Goal: Communication & Community: Ask a question

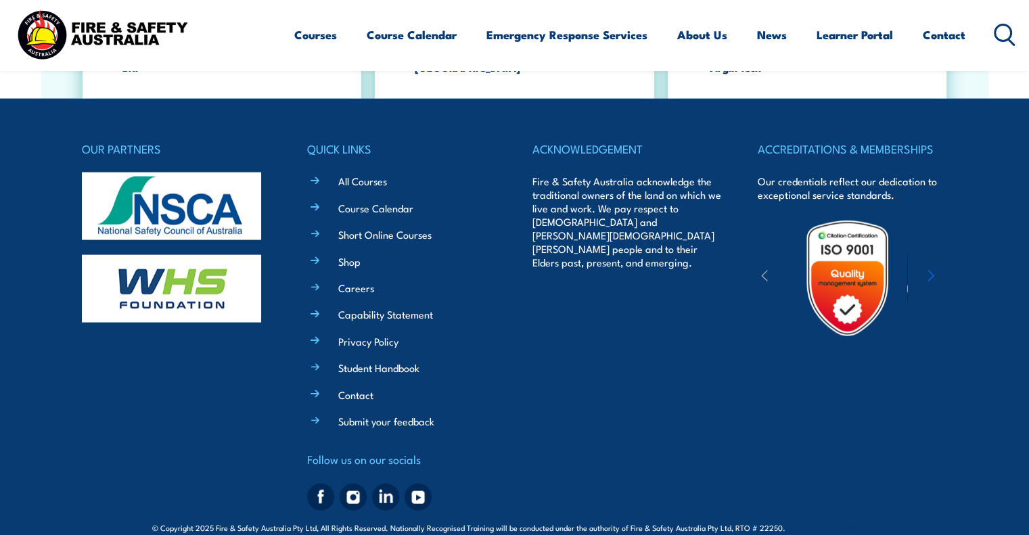
scroll to position [3012, 0]
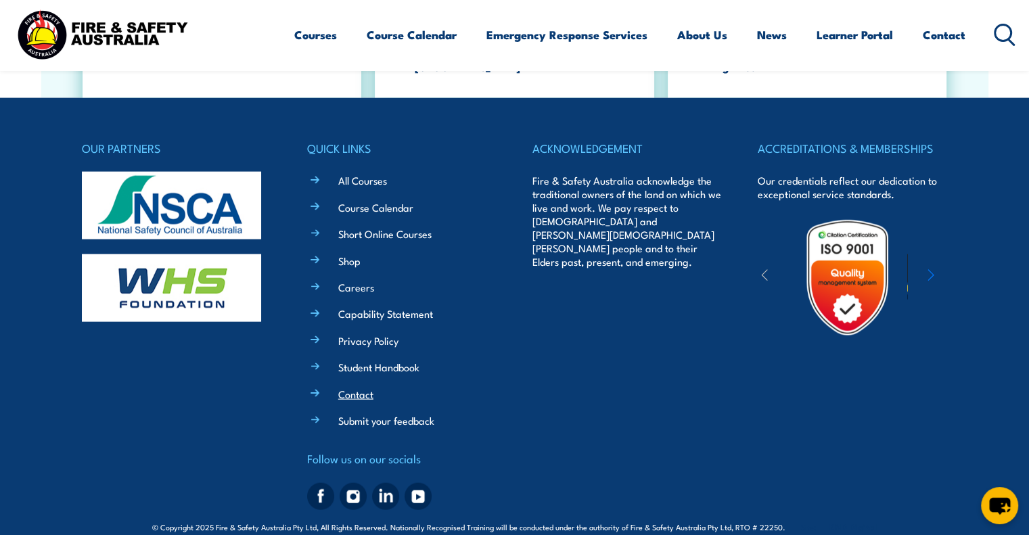
click at [355, 387] on link "Contact" at bounding box center [355, 394] width 35 height 14
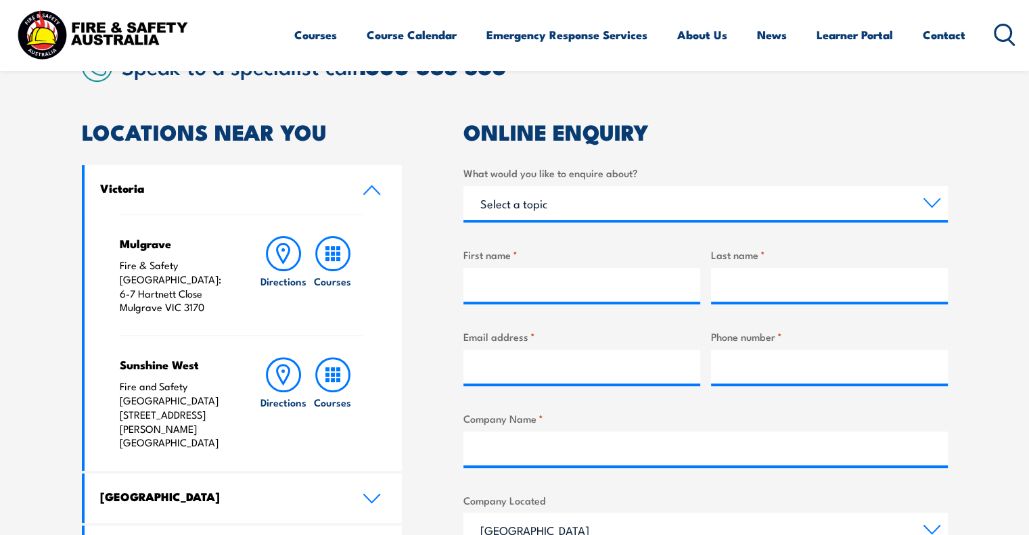
scroll to position [365, 0]
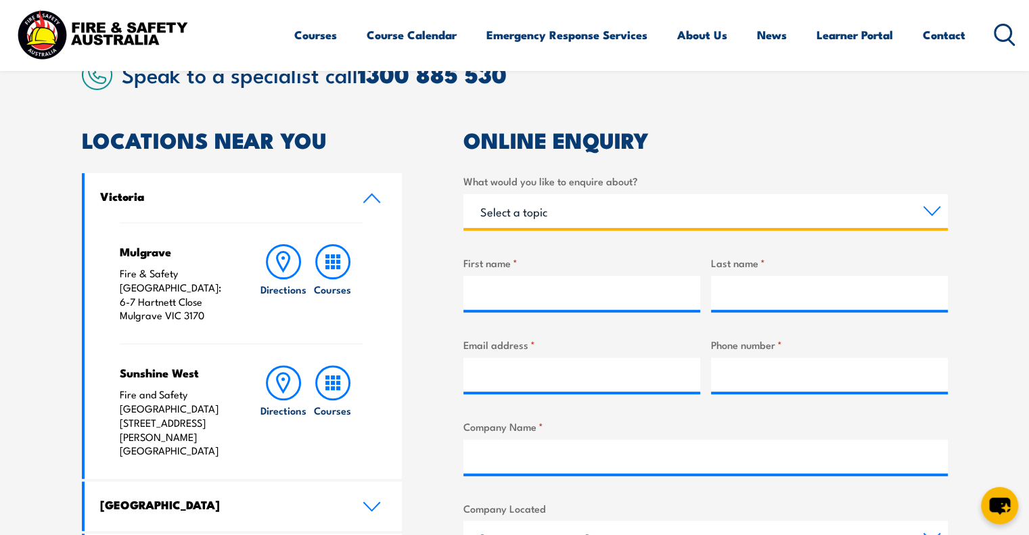
click at [509, 206] on select "Select a topic Training Emergency Response Services General Enquiry" at bounding box center [706, 211] width 485 height 34
select select "General Enquiry"
click at [464, 194] on select "Select a topic Training Emergency Response Services General Enquiry" at bounding box center [706, 211] width 485 height 34
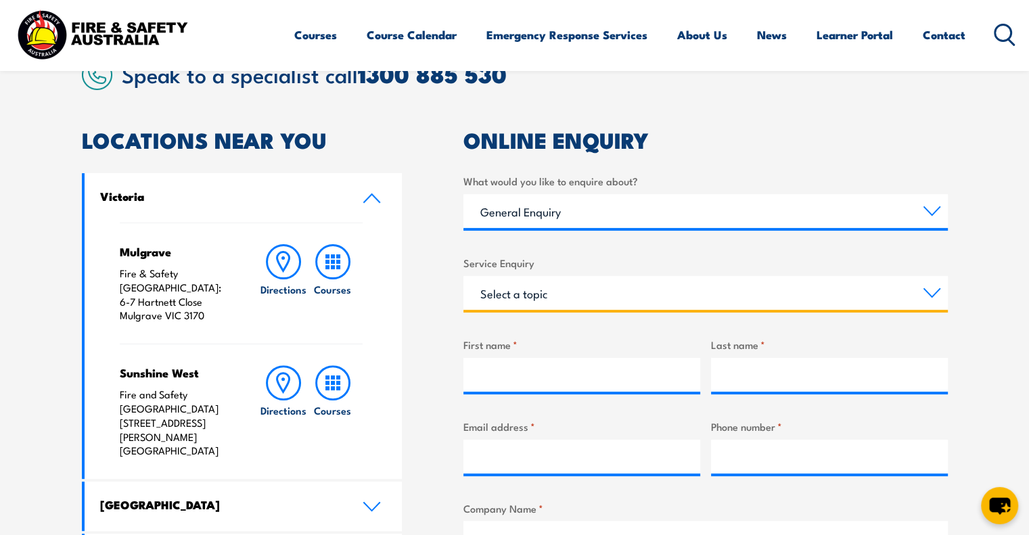
click at [536, 291] on select "Select a topic Assistance in completing an online enrolment booking Request a c…" at bounding box center [706, 293] width 485 height 34
select select "Other"
click at [464, 276] on select "Select a topic Assistance in completing an online enrolment booking Request a c…" at bounding box center [706, 293] width 485 height 34
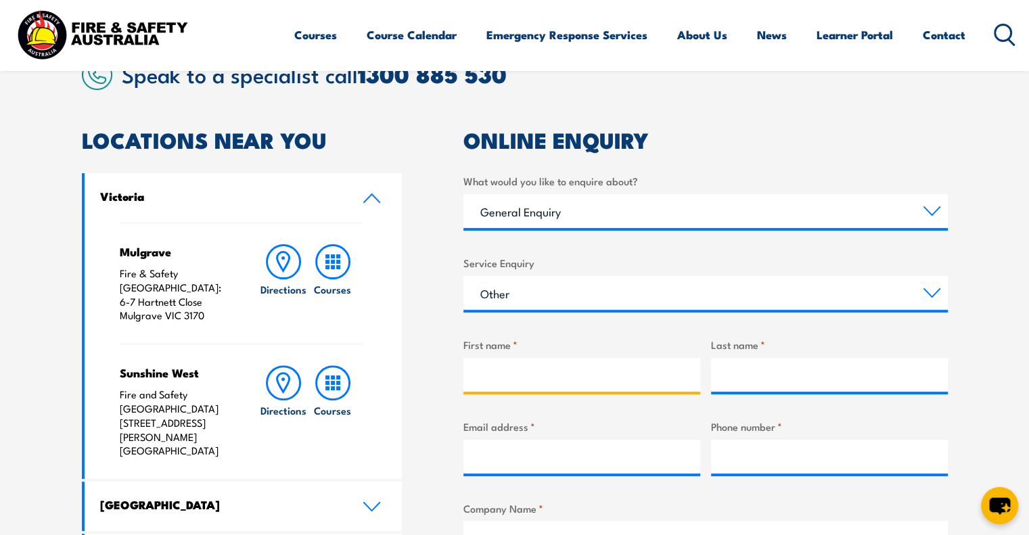
click at [520, 376] on input "First name *" at bounding box center [582, 375] width 237 height 34
type input "p"
type input "[PERSON_NAME]"
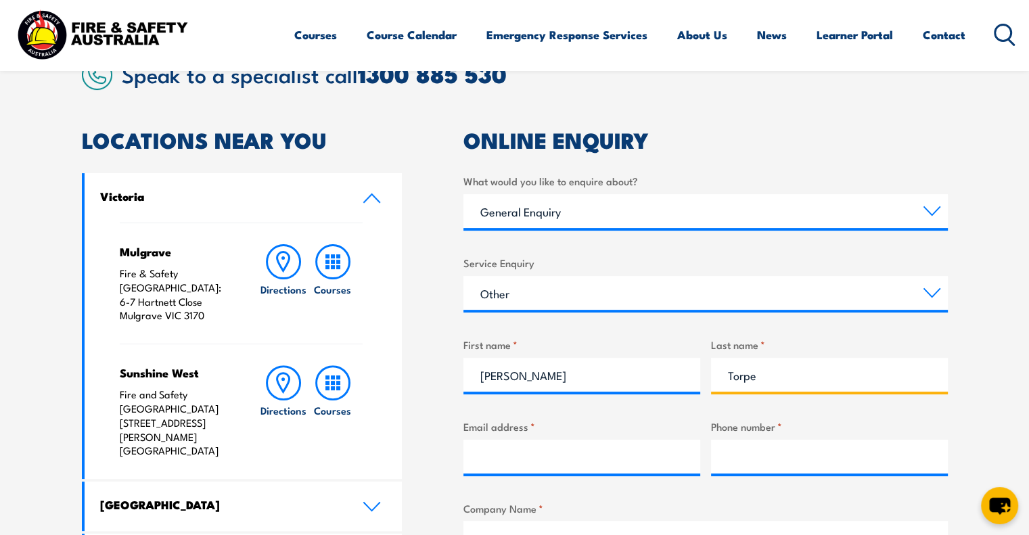
type input "Torpe"
paste input "Paul.Torpe@imi-precision.com"
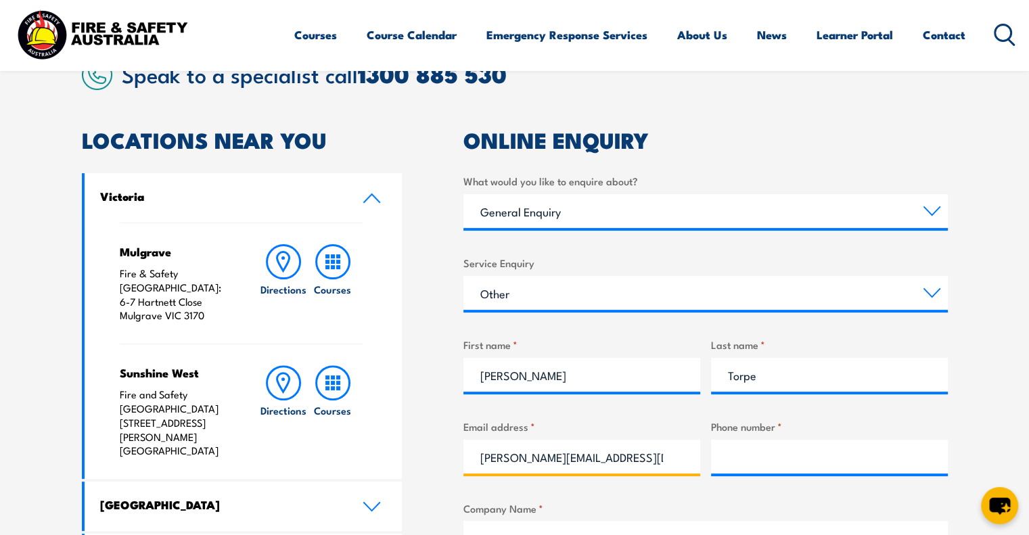
type input "Paul.Torpe@imi-precision.com"
click at [803, 460] on input "Phone number *" at bounding box center [829, 457] width 237 height 34
type input "04048797"
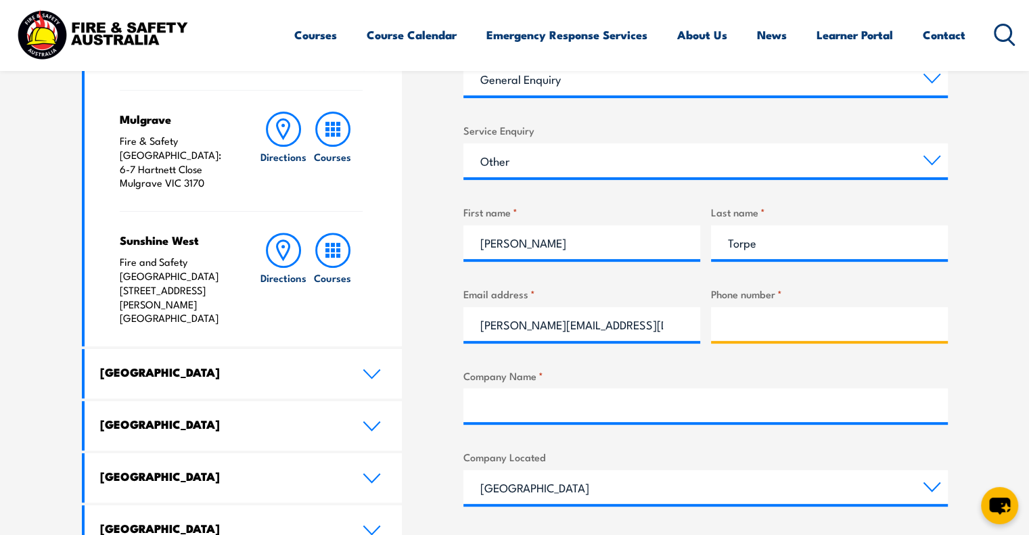
scroll to position [499, 0]
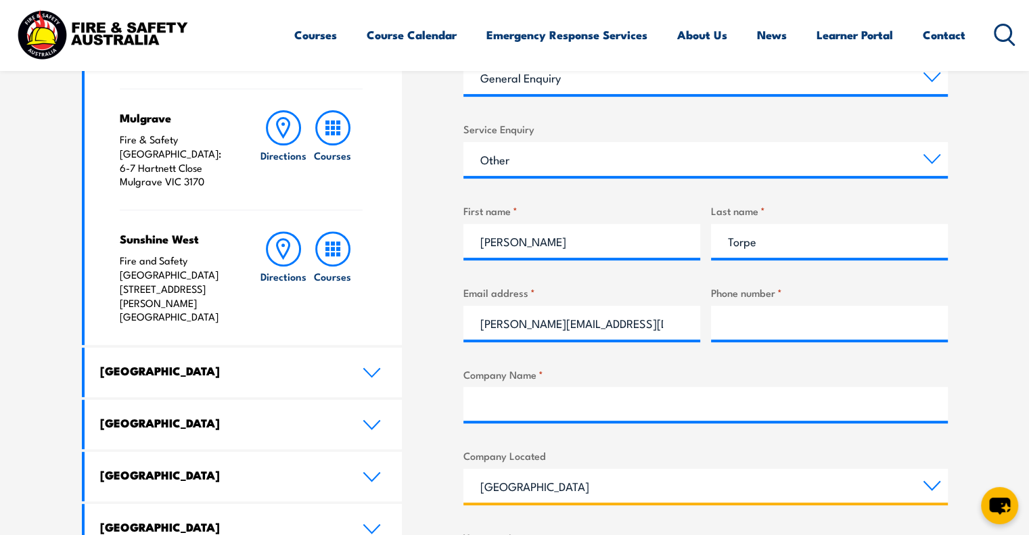
click at [686, 491] on select "Queensland New South Wales Australian Capital Territory Victoria South Australi…" at bounding box center [706, 486] width 485 height 34
select select "Victoria"
click at [464, 469] on select "Queensland New South Wales Australian Capital Territory Victoria South Australi…" at bounding box center [706, 486] width 485 height 34
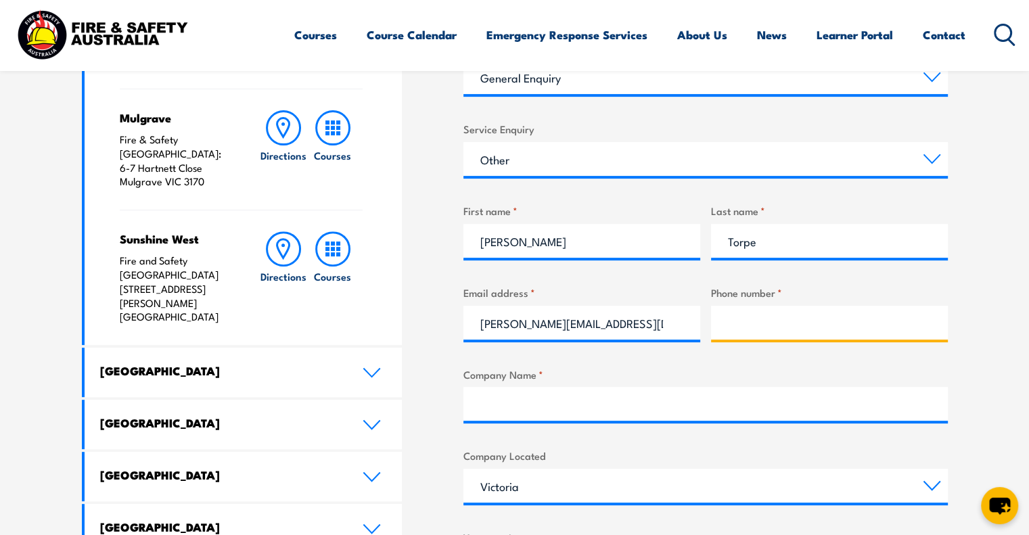
click at [754, 319] on input "Phone number *" at bounding box center [829, 323] width 237 height 34
type input "0417501248"
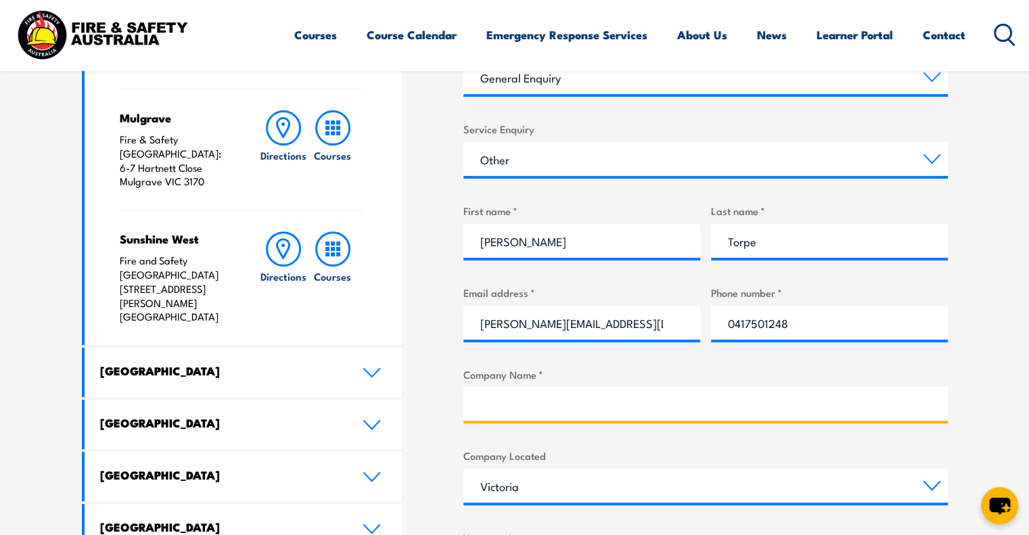
click at [606, 409] on input "Company Name *" at bounding box center [706, 404] width 485 height 34
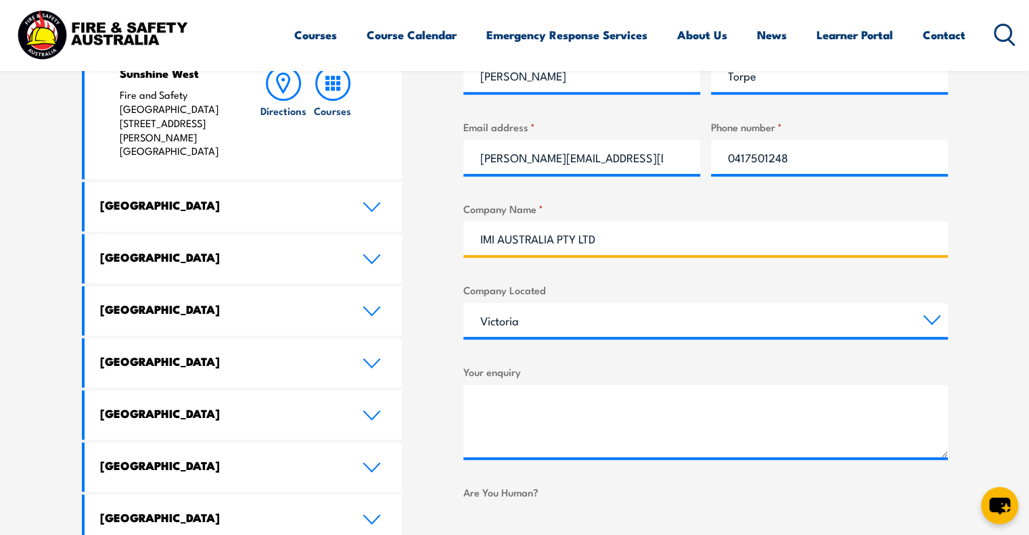
scroll to position [709, 0]
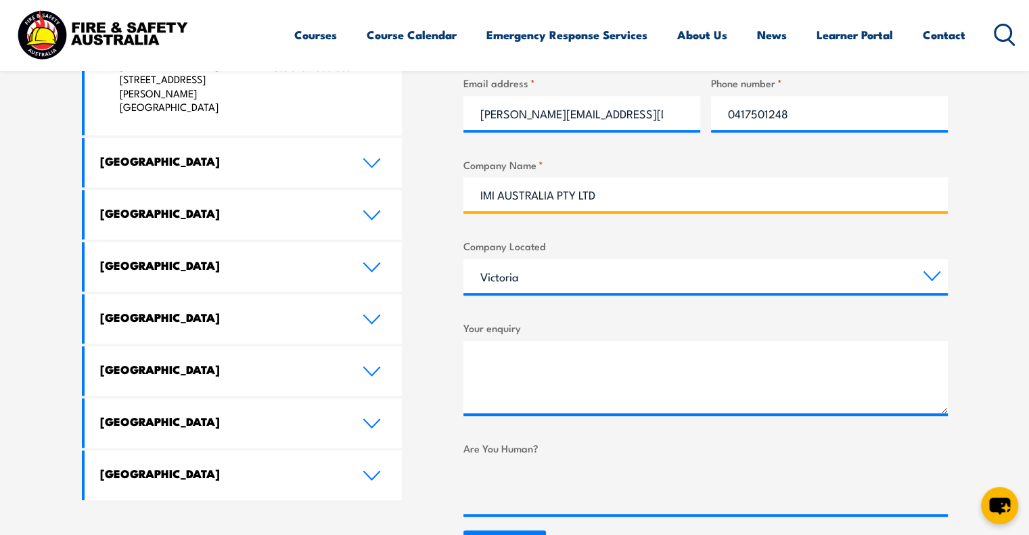
type input "IMI AUSTRALIA PTY LTD"
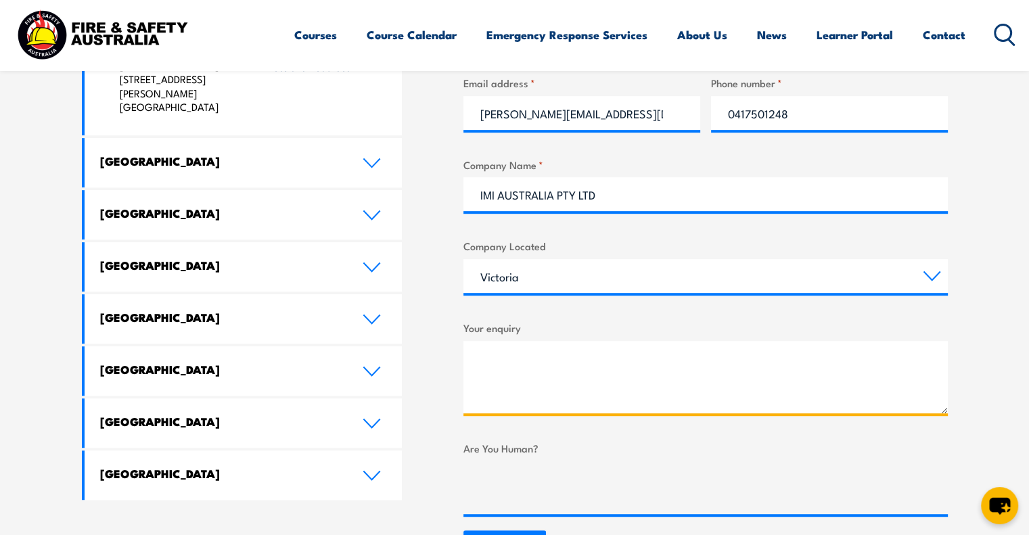
click at [612, 390] on textarea "Your enquiry" at bounding box center [706, 377] width 485 height 72
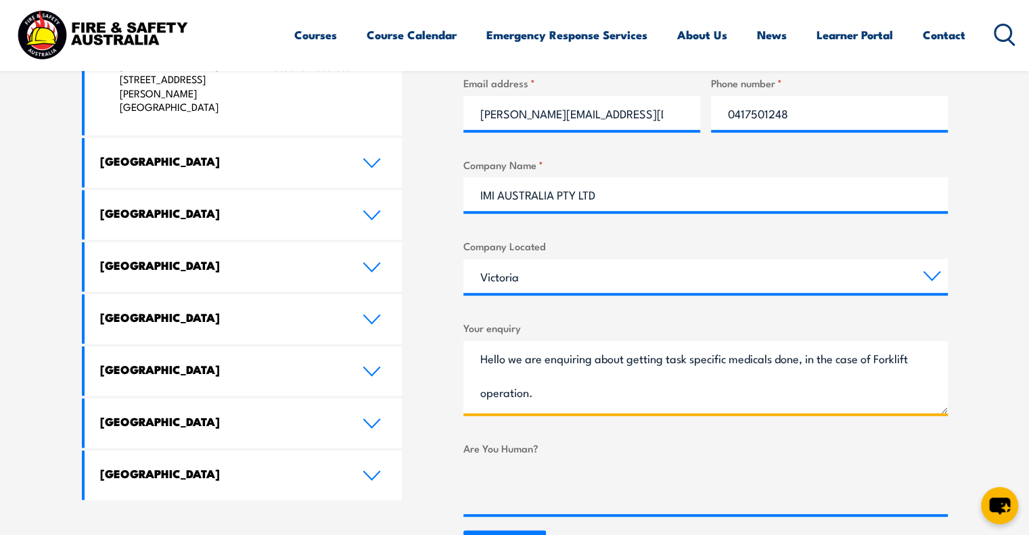
click at [584, 395] on textarea "Hello we are enquiring about getting task specific medicals done, in the case o…" at bounding box center [706, 377] width 485 height 72
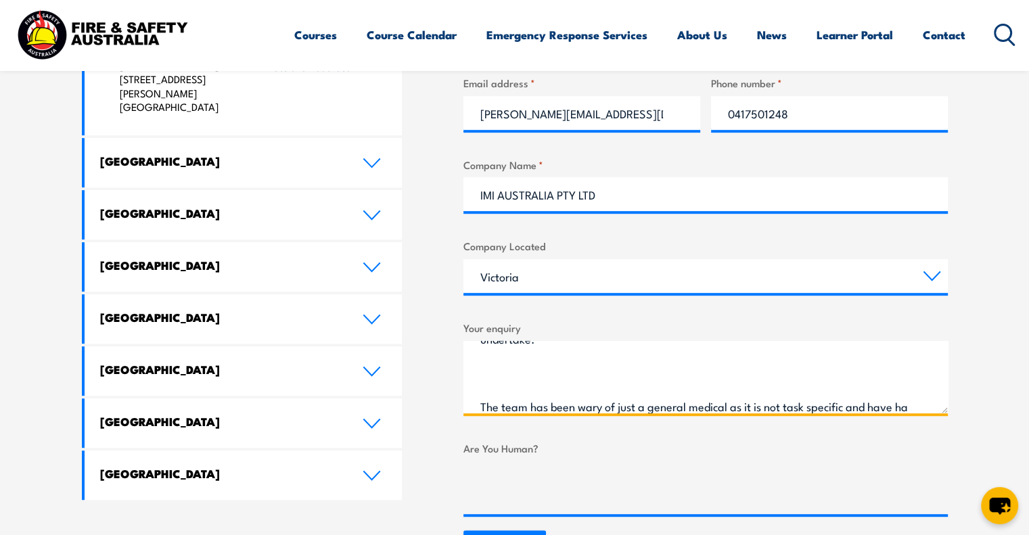
scroll to position [223, 0]
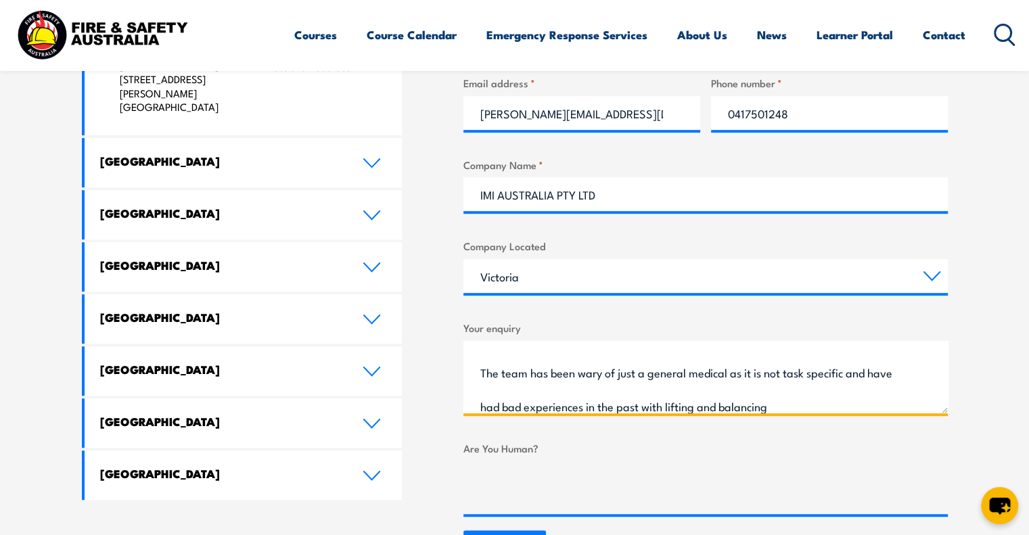
click at [782, 407] on textarea "Hello we are enquiring about getting task specific medicals done, in the case o…" at bounding box center [706, 377] width 485 height 72
click at [842, 374] on textarea "Hello we are enquiring about getting task specific medicals done, in the case o…" at bounding box center [706, 377] width 485 height 72
click at [809, 403] on textarea "Hello we are enquiring about getting task specific medicals done, in the case o…" at bounding box center [706, 377] width 485 height 72
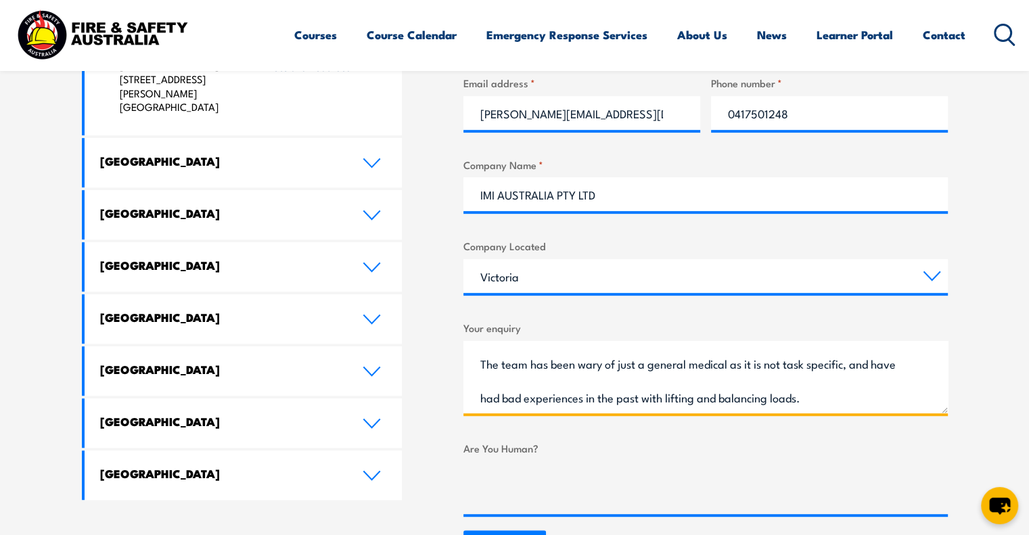
scroll to position [232, 0]
click at [871, 398] on textarea "Hello we are enquiring about getting task specific medicals done, in the case o…" at bounding box center [706, 377] width 485 height 72
click at [868, 365] on textarea "Hello we are enquiring about getting task specific medicals done, in the case o…" at bounding box center [706, 377] width 485 height 72
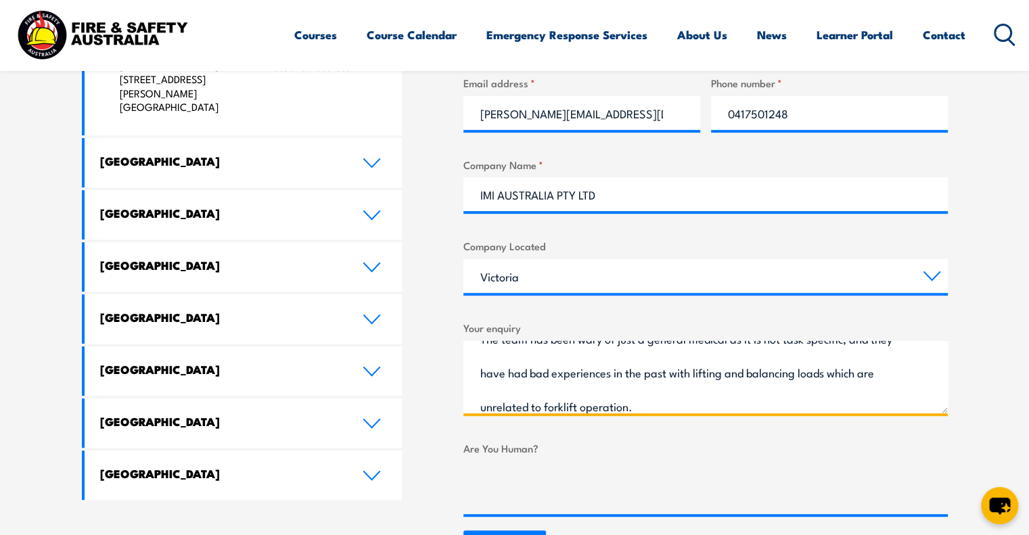
click at [799, 397] on textarea "Hello we are enquiring about getting task specific medicals done, in the case o…" at bounding box center [706, 377] width 485 height 72
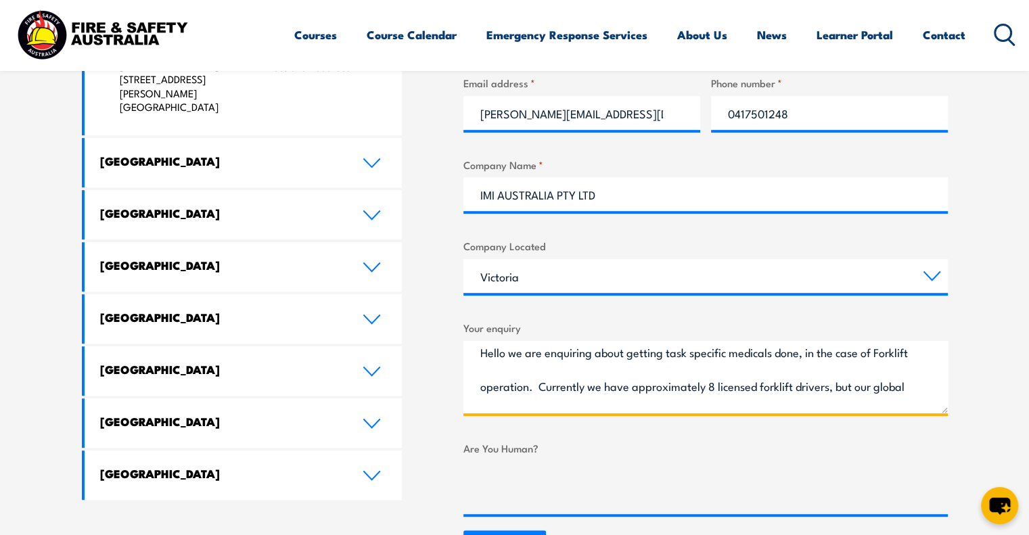
scroll to position [0, 0]
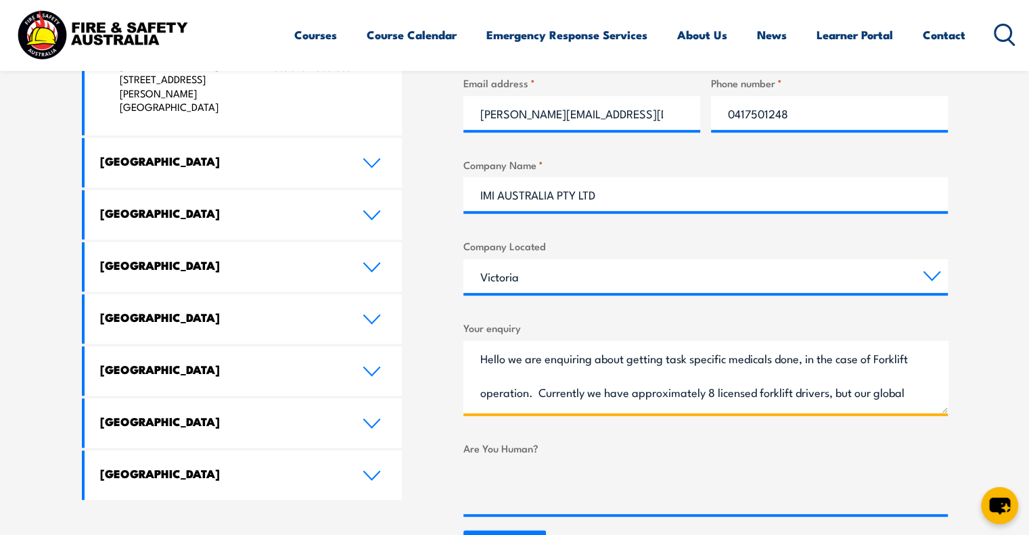
click at [804, 373] on textarea "Hello we are enquiring about getting task specific medicals done, in the case o…" at bounding box center [706, 377] width 485 height 72
click at [897, 363] on textarea "Hello we are enquiring about getting task specific medicals done, in the case o…" at bounding box center [706, 377] width 485 height 72
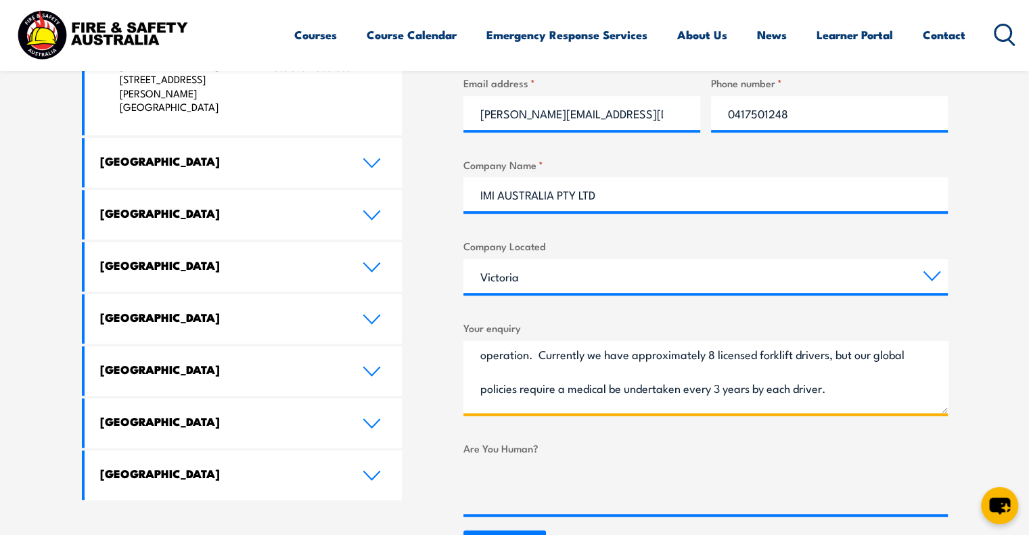
scroll to position [49, 0]
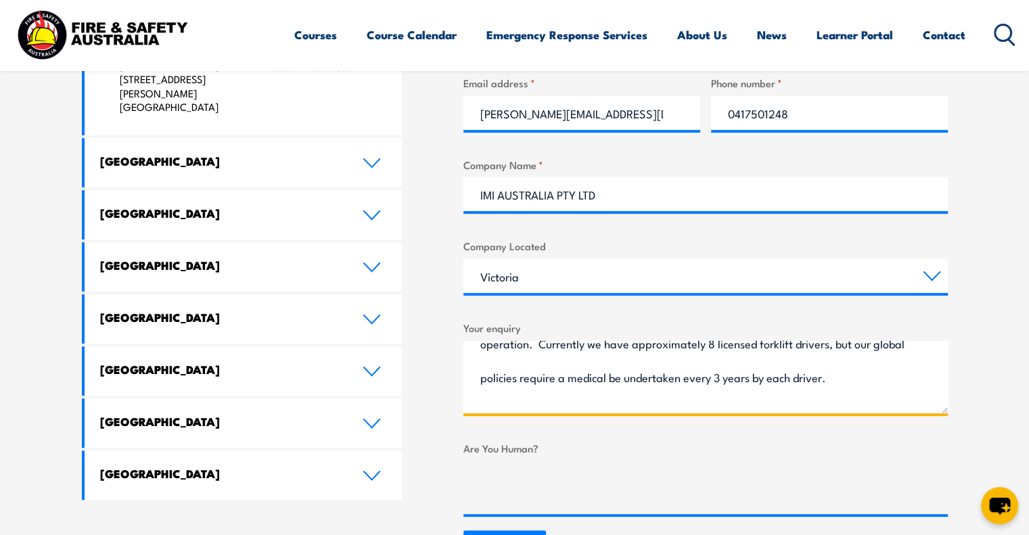
click at [496, 384] on textarea "Hello we are enquiring about getting task specific medicals done, in the case o…" at bounding box center [706, 377] width 485 height 72
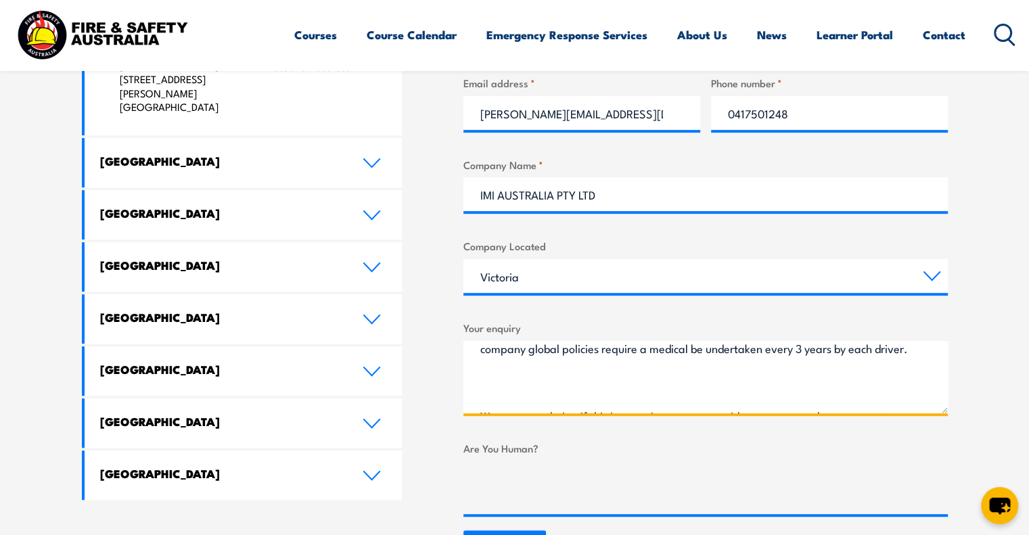
scroll to position [79, 0]
click at [476, 382] on textarea "Hello we are enquiring about getting task specific medicals done, in the case o…" at bounding box center [706, 377] width 485 height 72
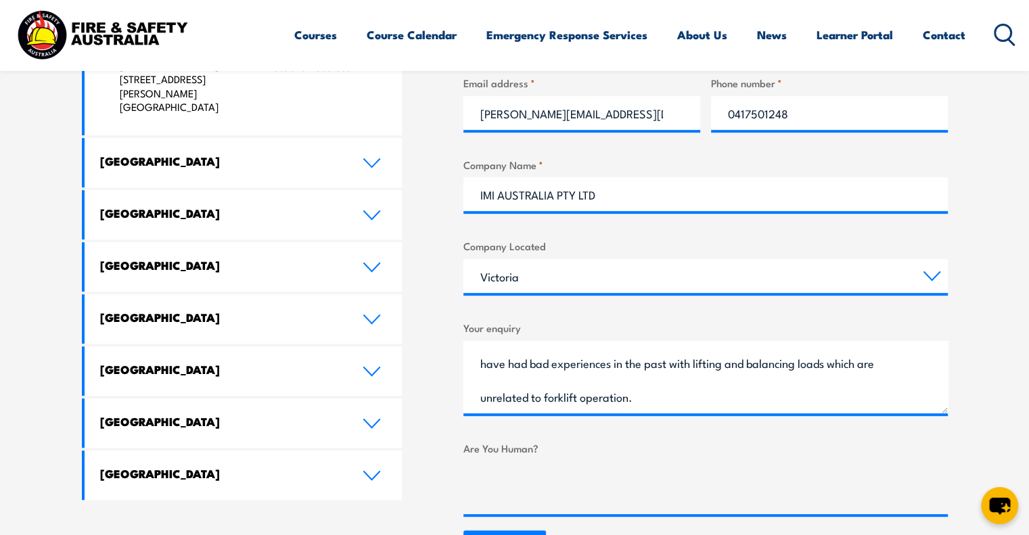
scroll to position [349, 0]
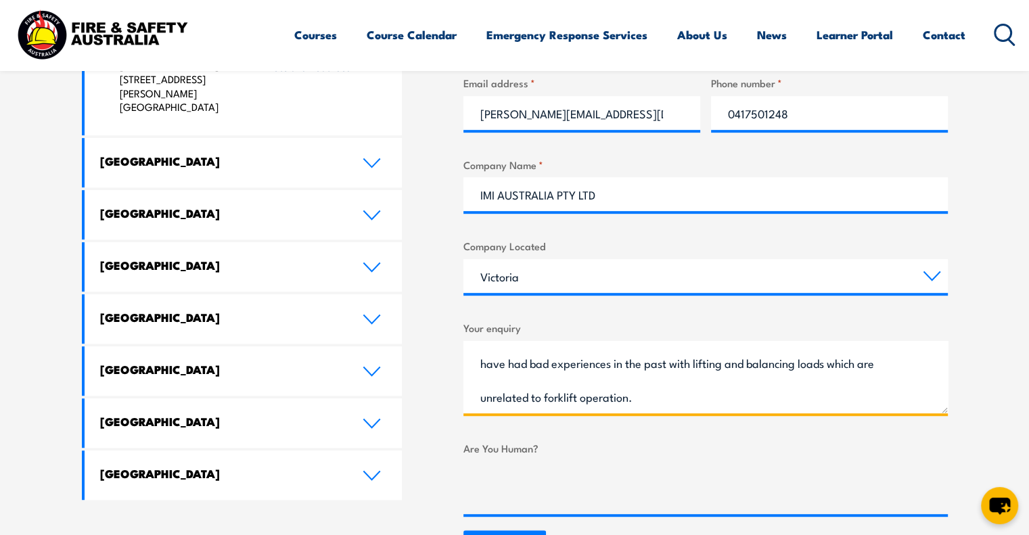
click at [491, 385] on textarea "Hello we are enquiring about getting task specific medicals done, in the case o…" at bounding box center [706, 377] width 485 height 72
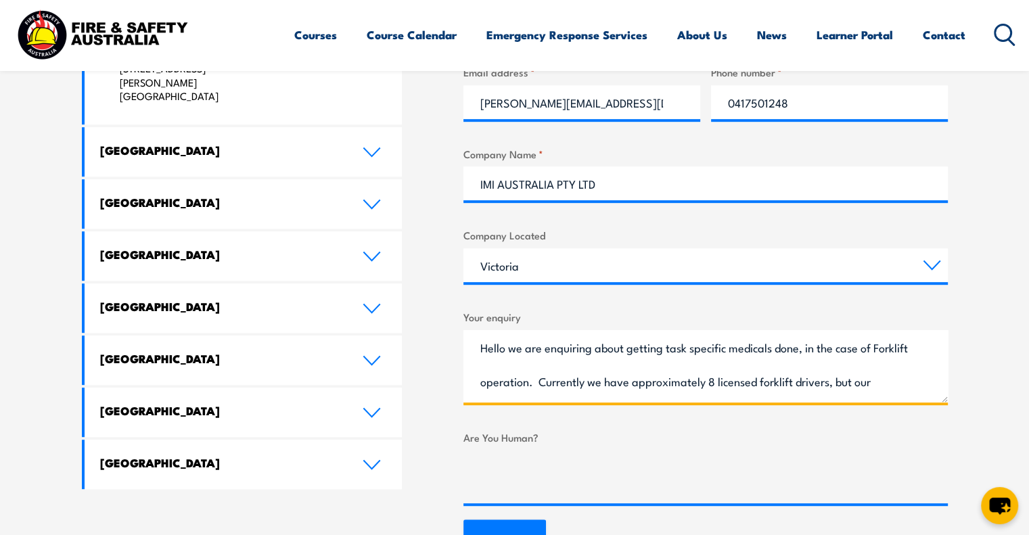
scroll to position [720, 0]
click at [509, 351] on textarea "Hello we are enquiring about getting task specific medicals done, in the case o…" at bounding box center [706, 366] width 485 height 72
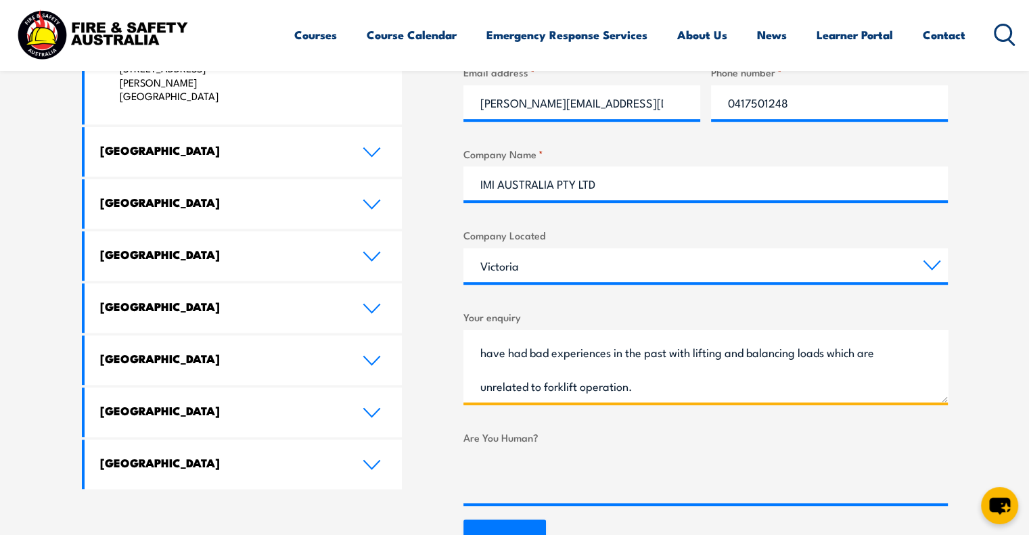
scroll to position [332, 0]
click at [490, 380] on textarea "Hello we are enquiring about getting task specific medicals done, in the case o…" at bounding box center [706, 366] width 485 height 72
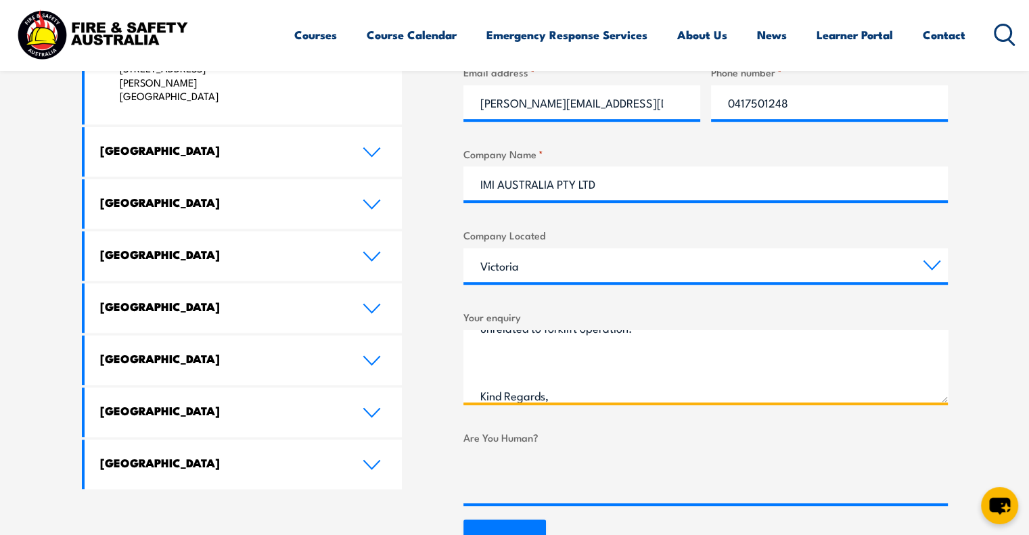
scroll to position [392, 0]
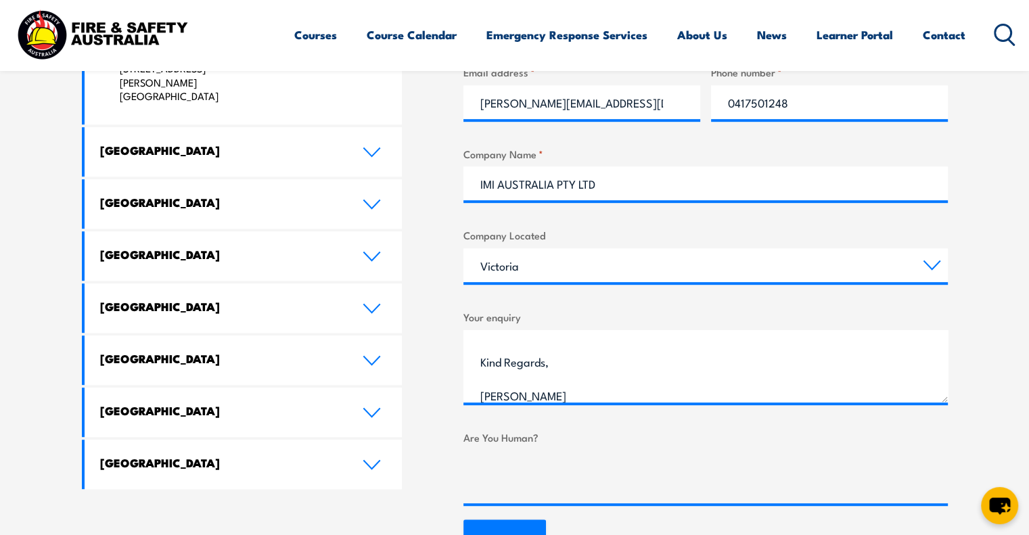
click at [723, 461] on div at bounding box center [706, 477] width 485 height 53
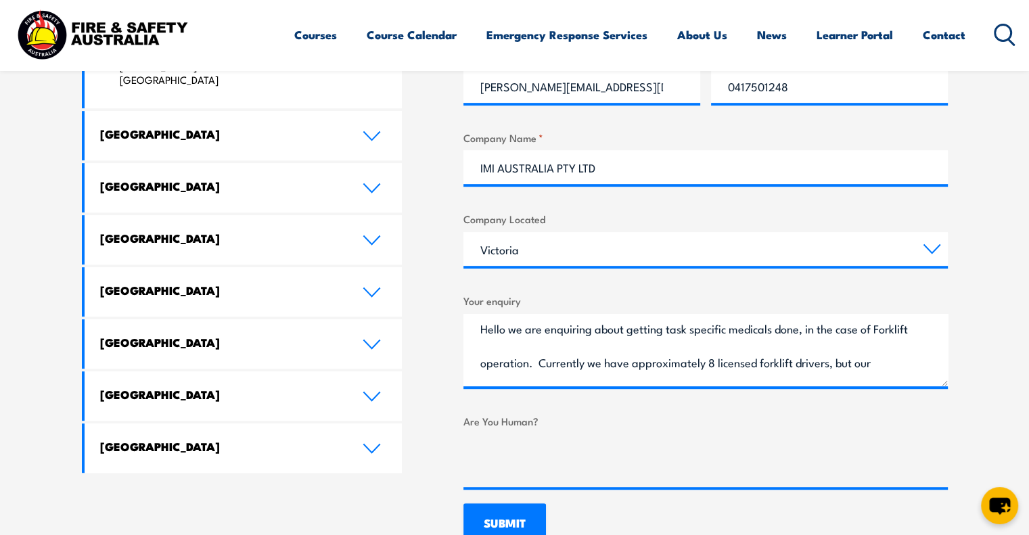
scroll to position [0, 0]
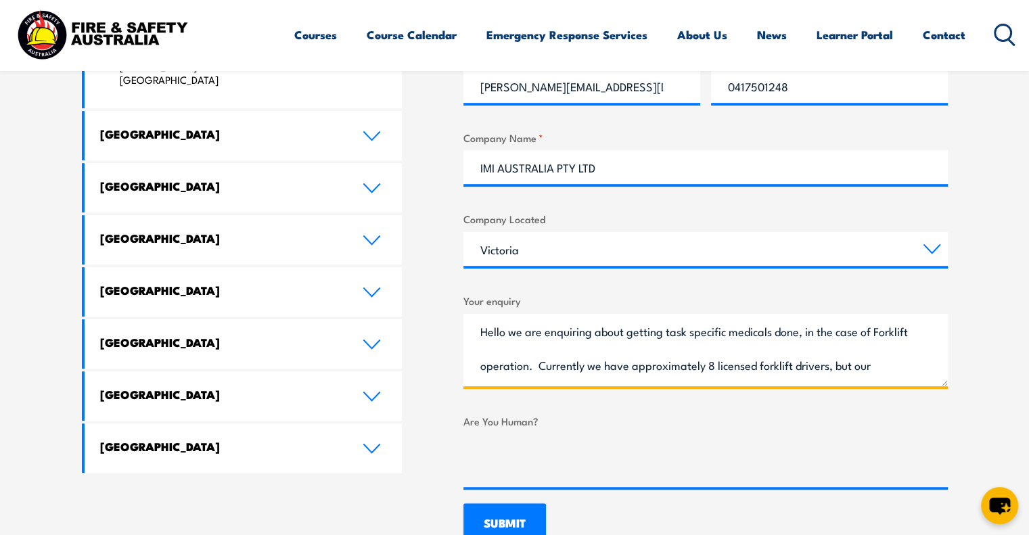
click at [504, 330] on textarea "Hello we are enquiring about getting task specific medicals done, in the case o…" at bounding box center [706, 350] width 485 height 72
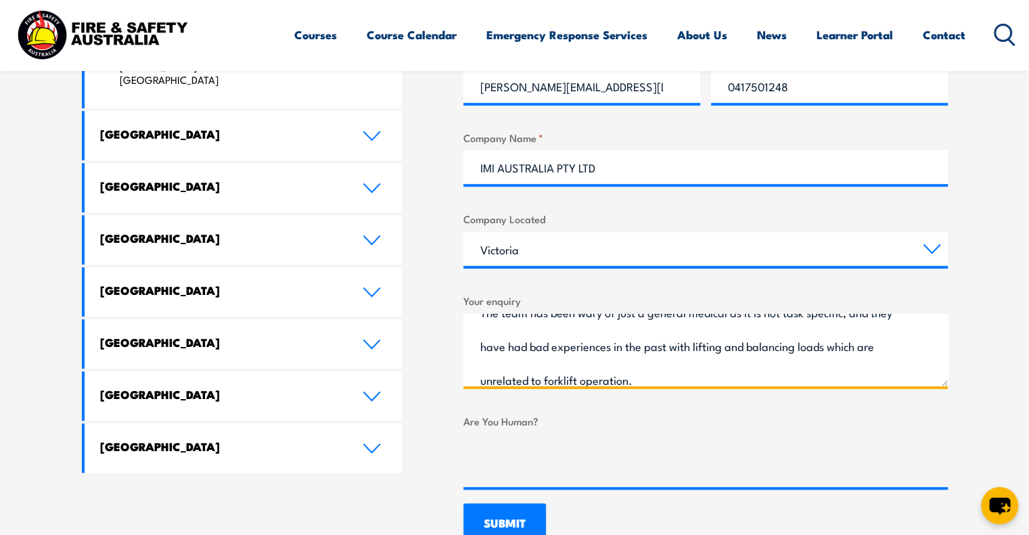
scroll to position [300, 0]
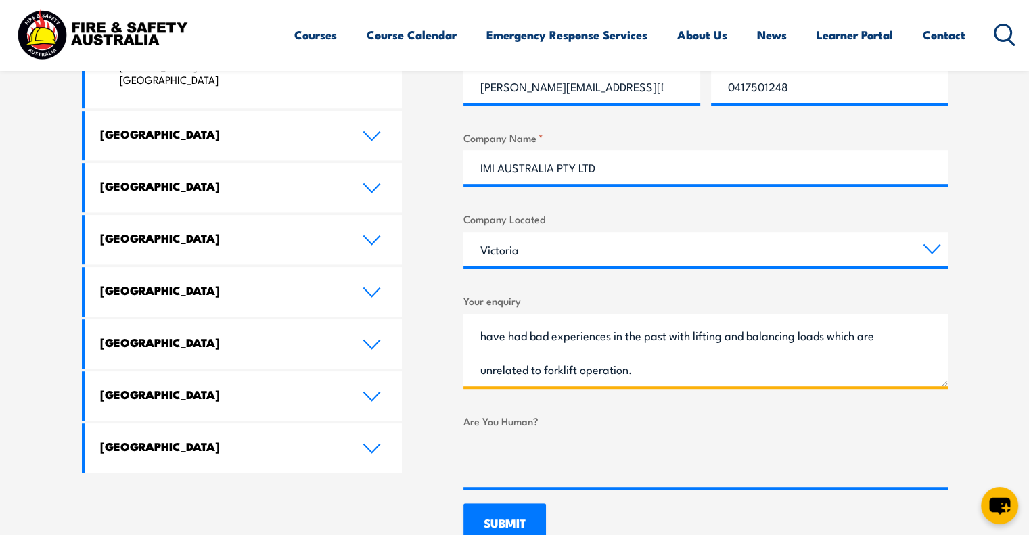
click at [798, 340] on textarea "Hello, we are enquiring about getting task specific medicals done, in the case …" at bounding box center [706, 350] width 485 height 72
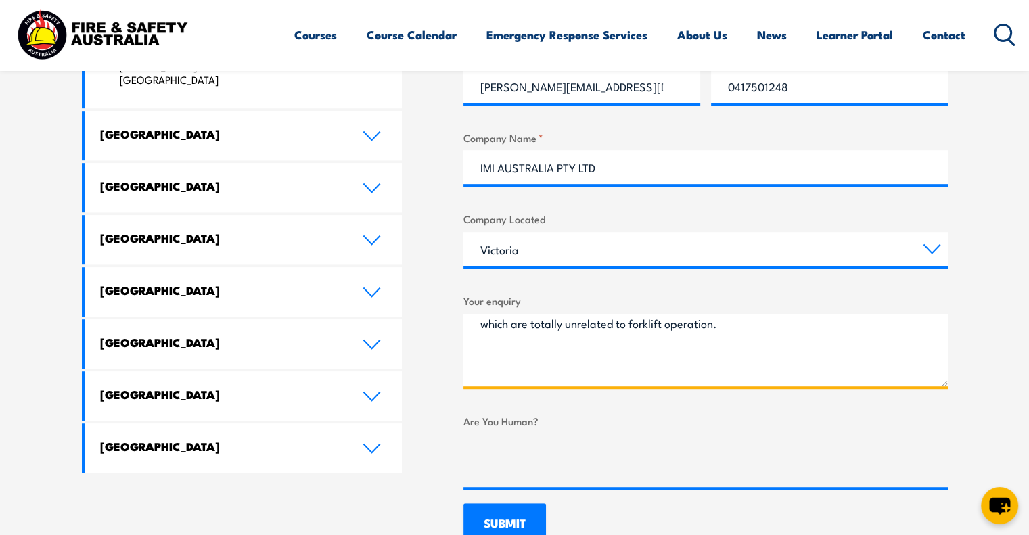
scroll to position [349, 0]
type textarea "Hello, we are enquiring about getting task specific medicals done, in the case …"
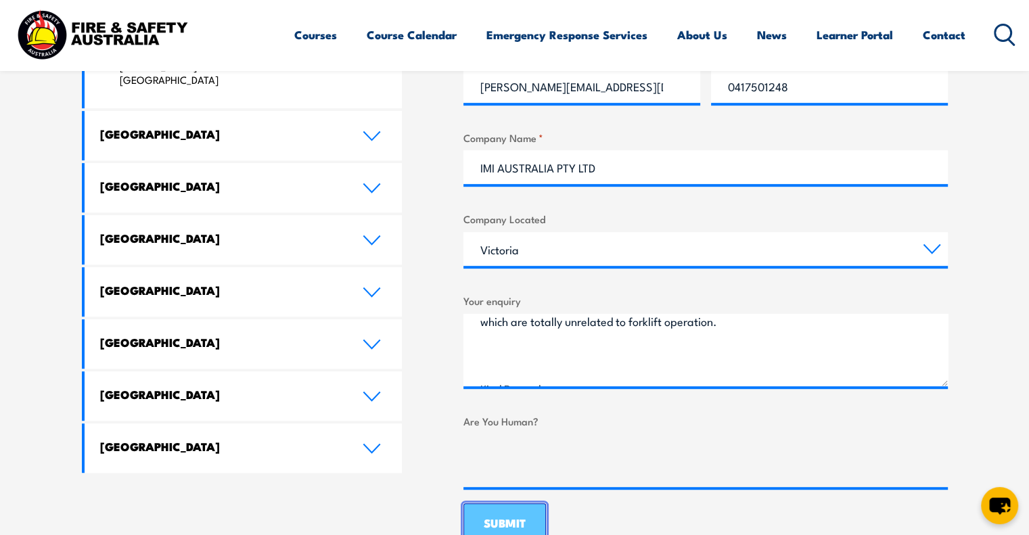
click at [512, 523] on input "SUBMIT" at bounding box center [505, 525] width 83 height 42
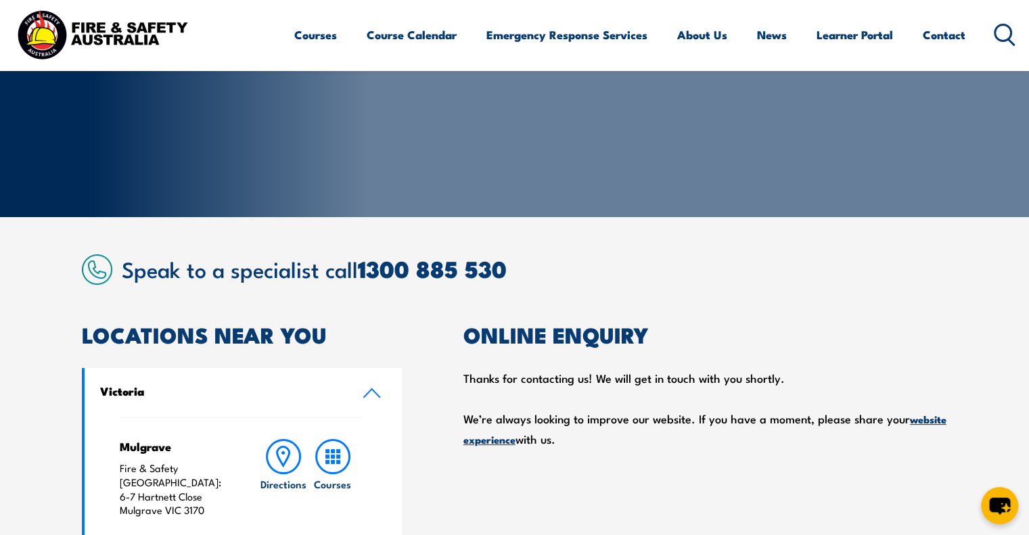
scroll to position [171, 0]
click at [603, 416] on div "Thanks for contacting us! We will get in touch with you shortly. We’re always l…" at bounding box center [706, 408] width 485 height 81
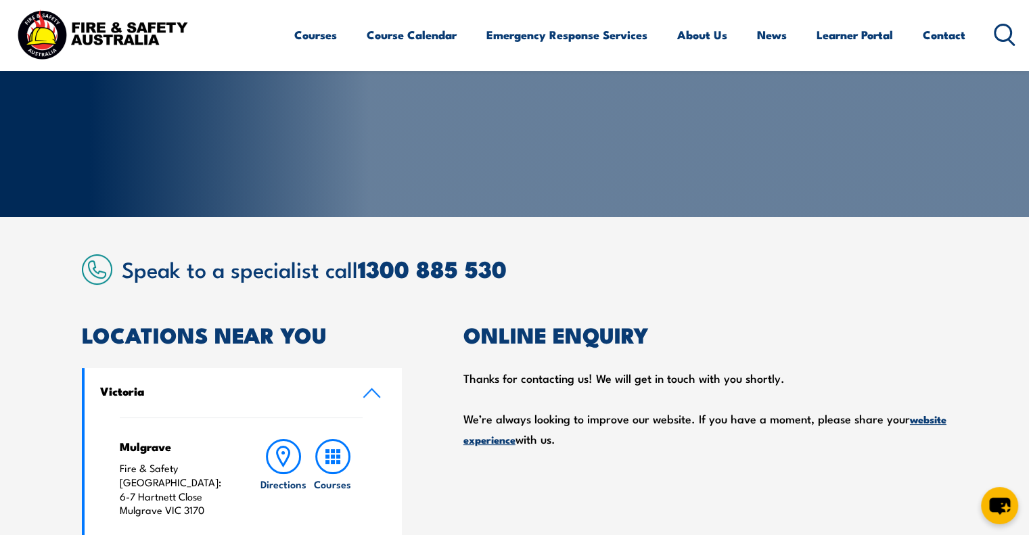
click at [206, 195] on div "CONTACT FIRE & SAFETY AUSTRALIA" at bounding box center [249, 23] width 334 height 388
